Goal: Find contact information: Obtain details needed to contact an individual or organization

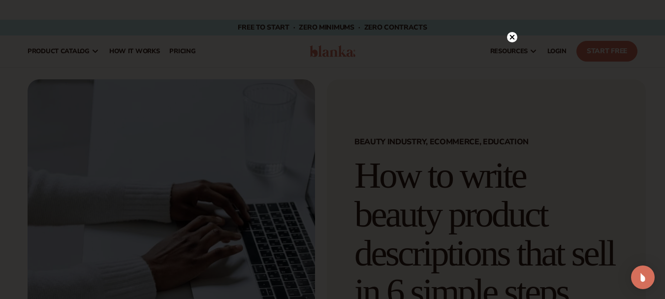
click at [513, 36] on icon at bounding box center [511, 37] width 5 height 5
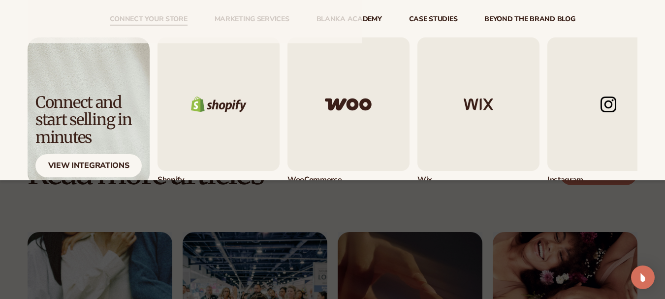
scroll to position [5748, 0]
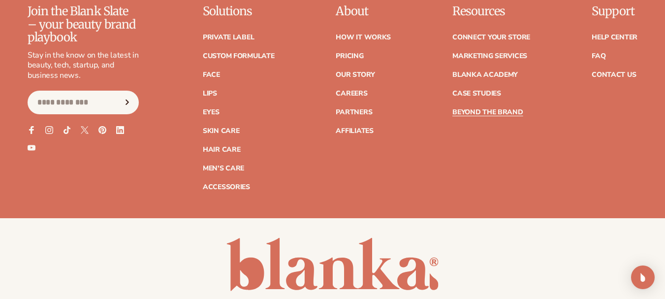
click at [569, 190] on div "Join the Blank Slate – your beauty brand playbook Stay in the know on the lates…" at bounding box center [333, 97] width 610 height 185
click at [622, 78] on link "Contact Us" at bounding box center [613, 74] width 44 height 7
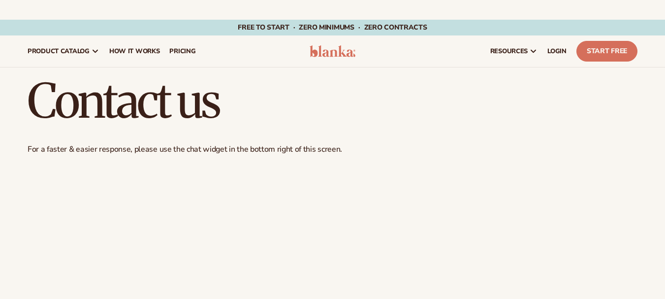
click at [498, 84] on h1 "Contact us" at bounding box center [333, 100] width 610 height 47
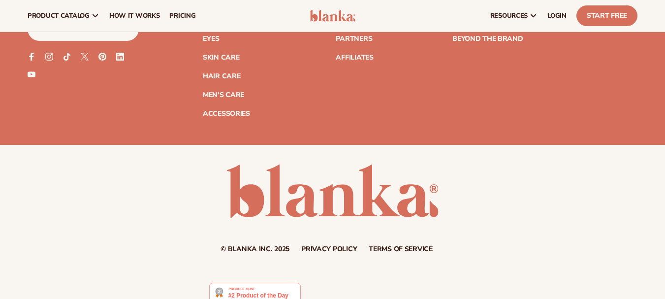
scroll to position [989, 0]
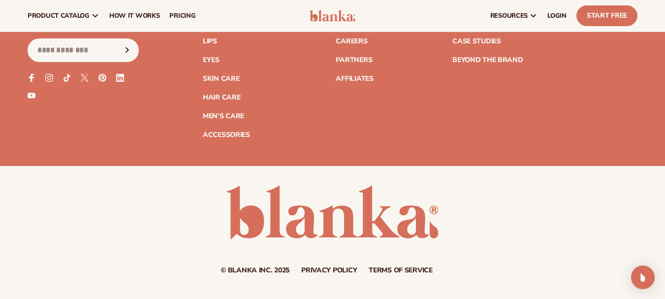
click at [31, 77] on icon at bounding box center [31, 77] width 5 height 8
